Goal: Task Accomplishment & Management: Use online tool/utility

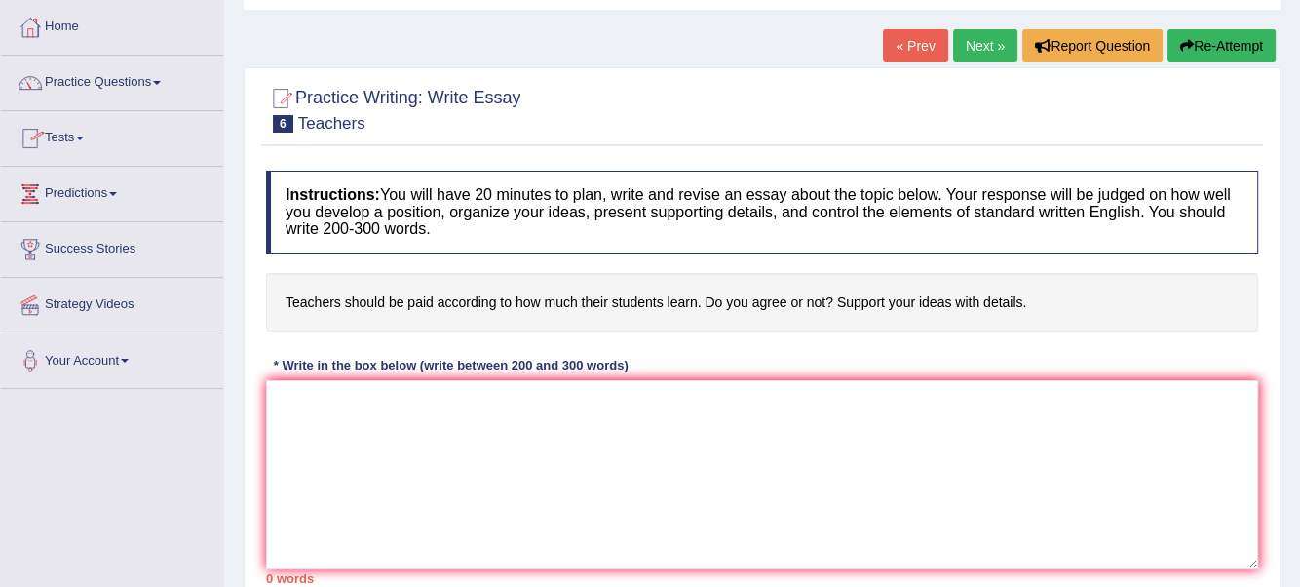
click at [90, 134] on link "Tests" at bounding box center [112, 135] width 222 height 49
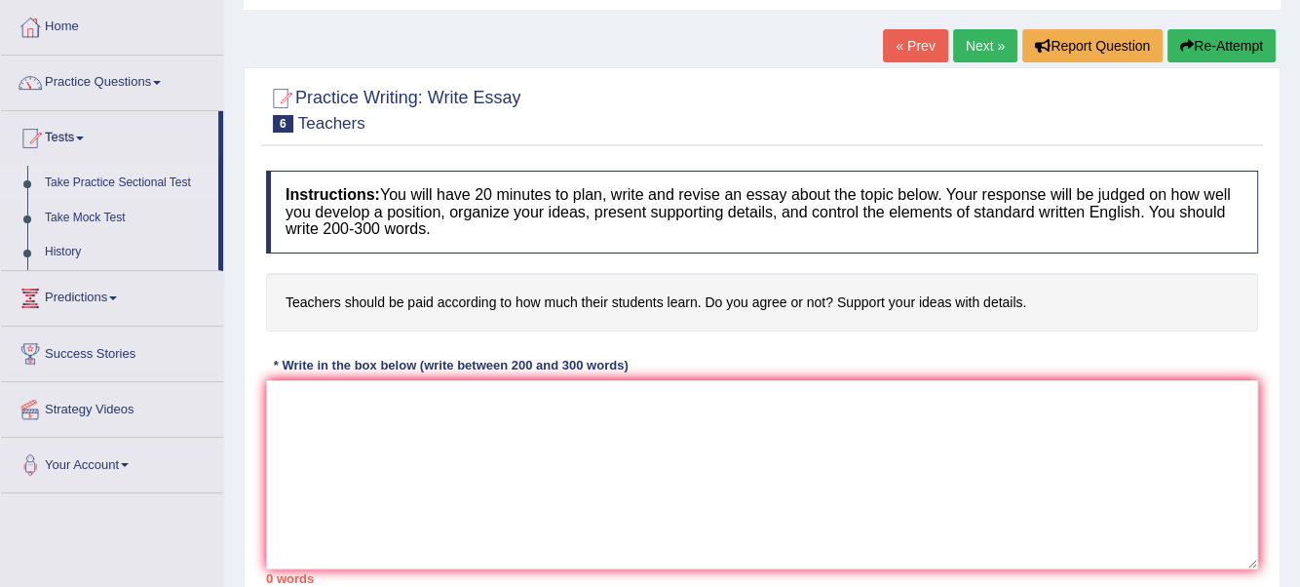
click at [80, 180] on link "Take Practice Sectional Test" at bounding box center [127, 183] width 182 height 35
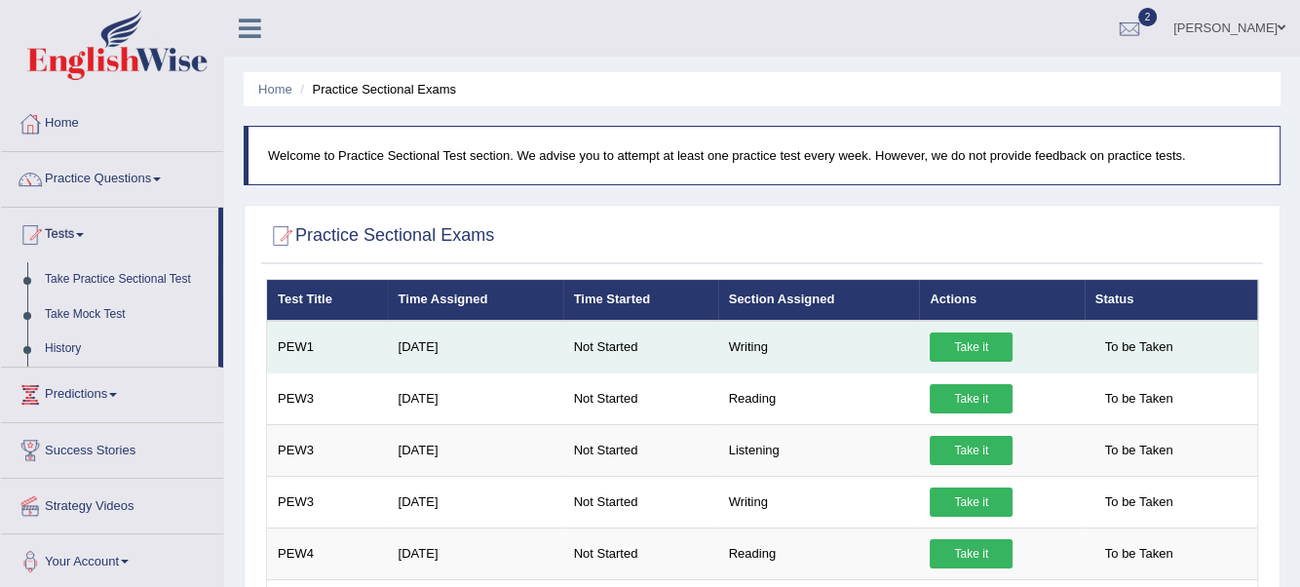
click at [988, 346] on link "Take it" at bounding box center [971, 346] width 83 height 29
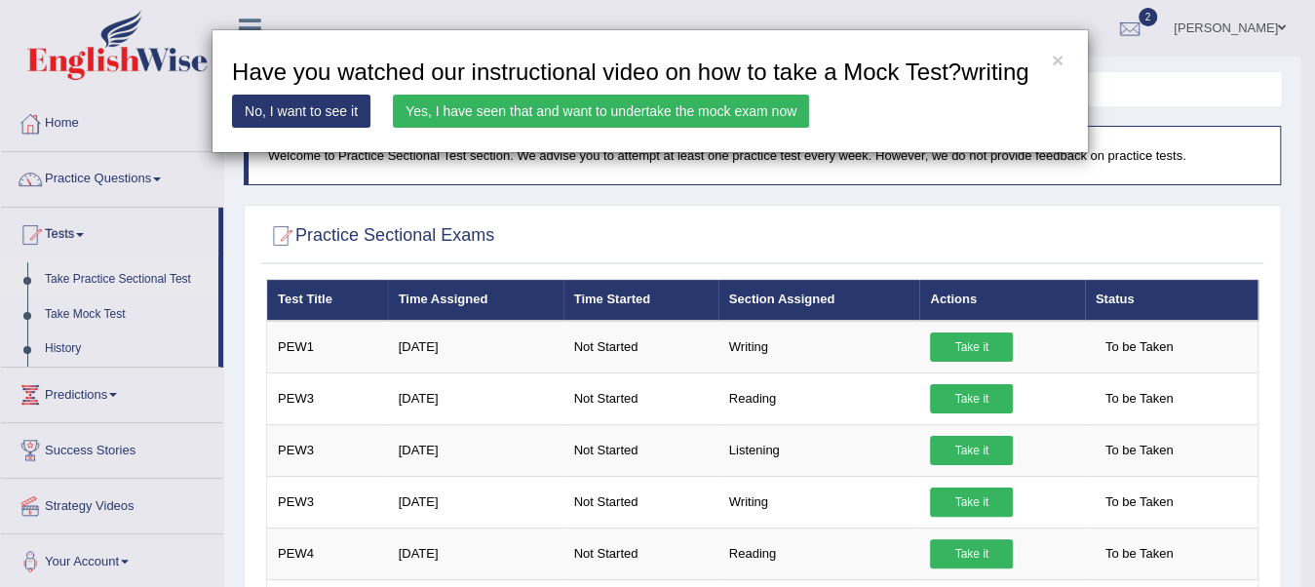
click at [689, 107] on link "Yes, I have seen that and want to undertake the mock exam now" at bounding box center [601, 111] width 416 height 33
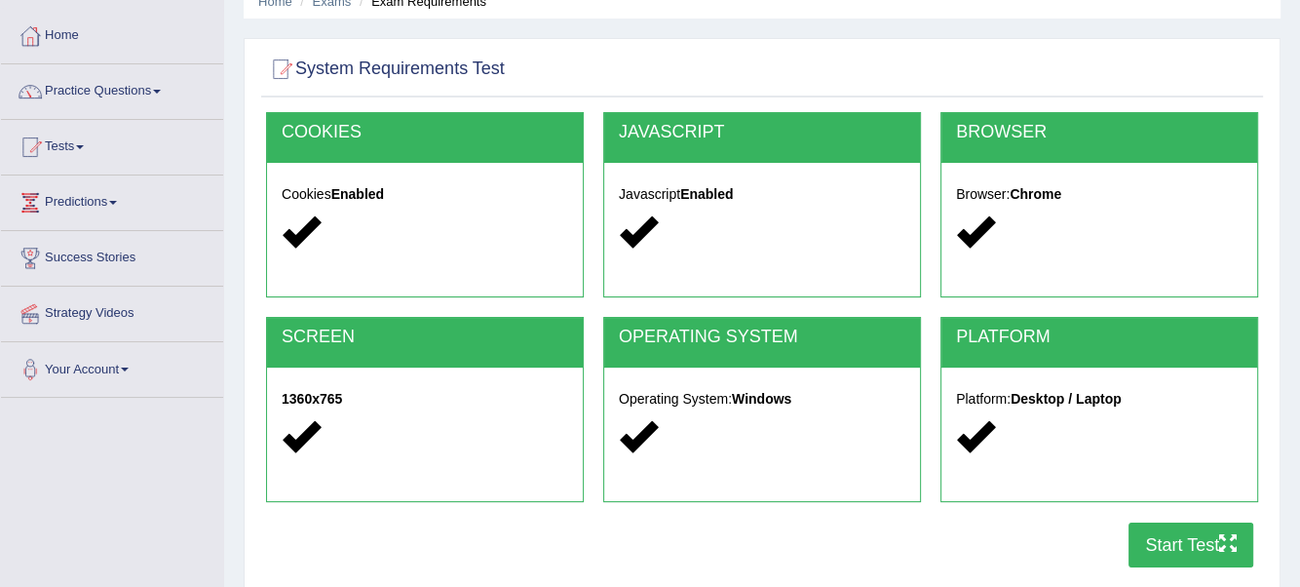
scroll to position [436, 0]
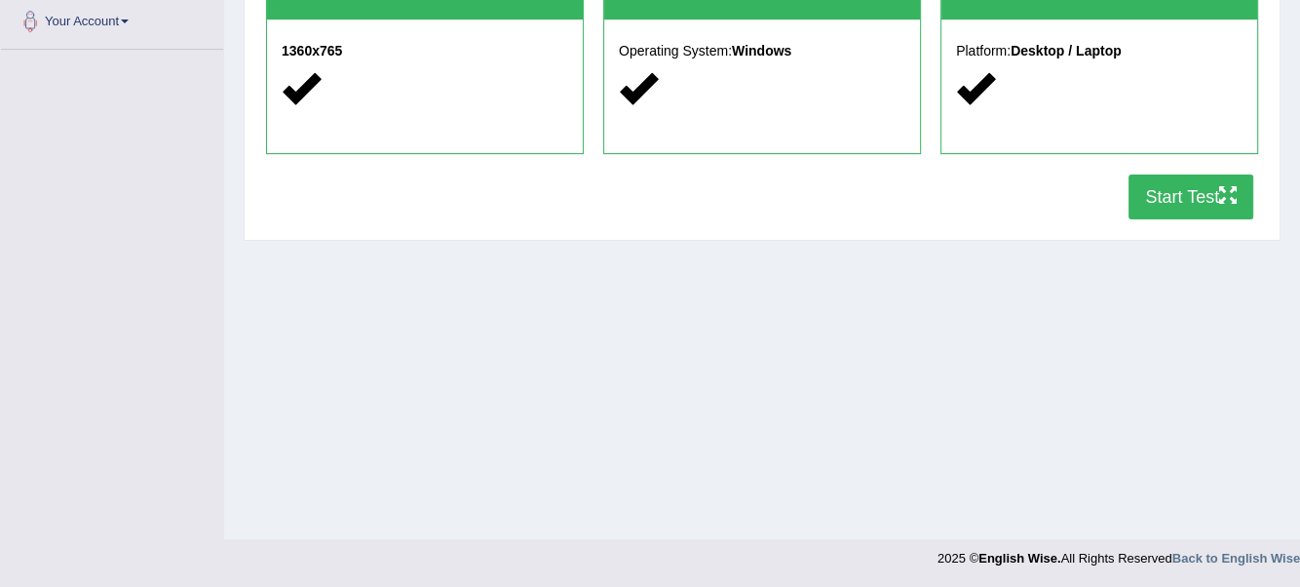
click at [1178, 195] on button "Start Test" at bounding box center [1191, 196] width 125 height 45
